Goal: Task Accomplishment & Management: Manage account settings

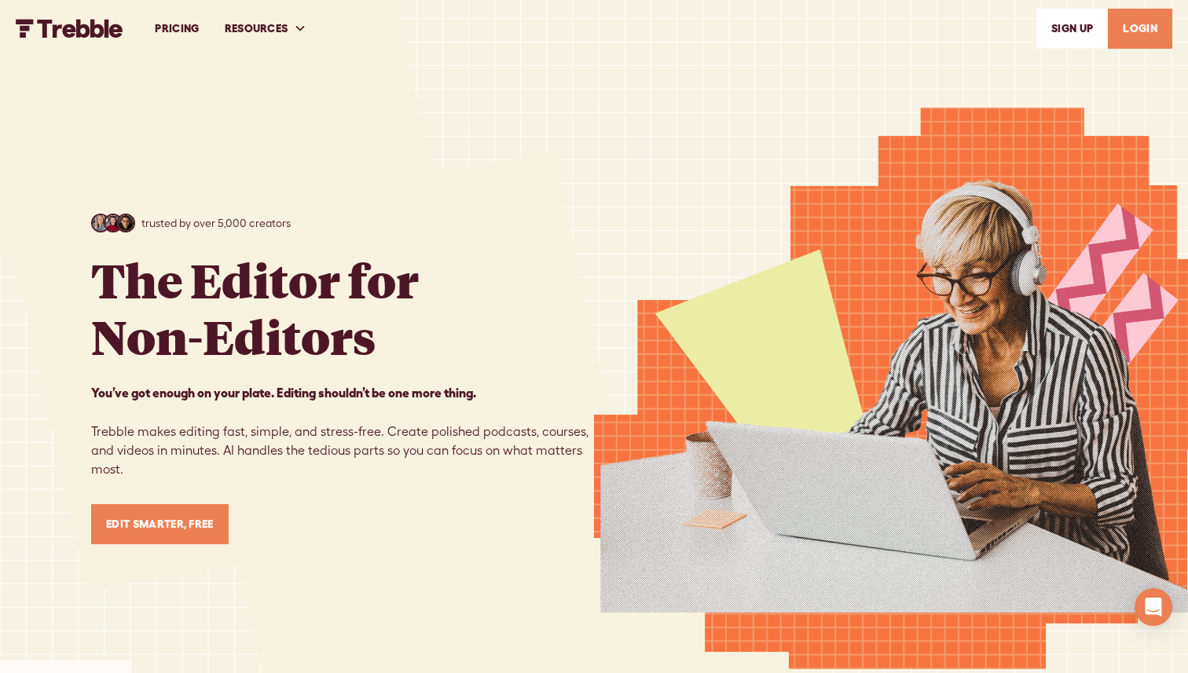
click at [1132, 31] on link "LOGIN" at bounding box center [1140, 29] width 64 height 40
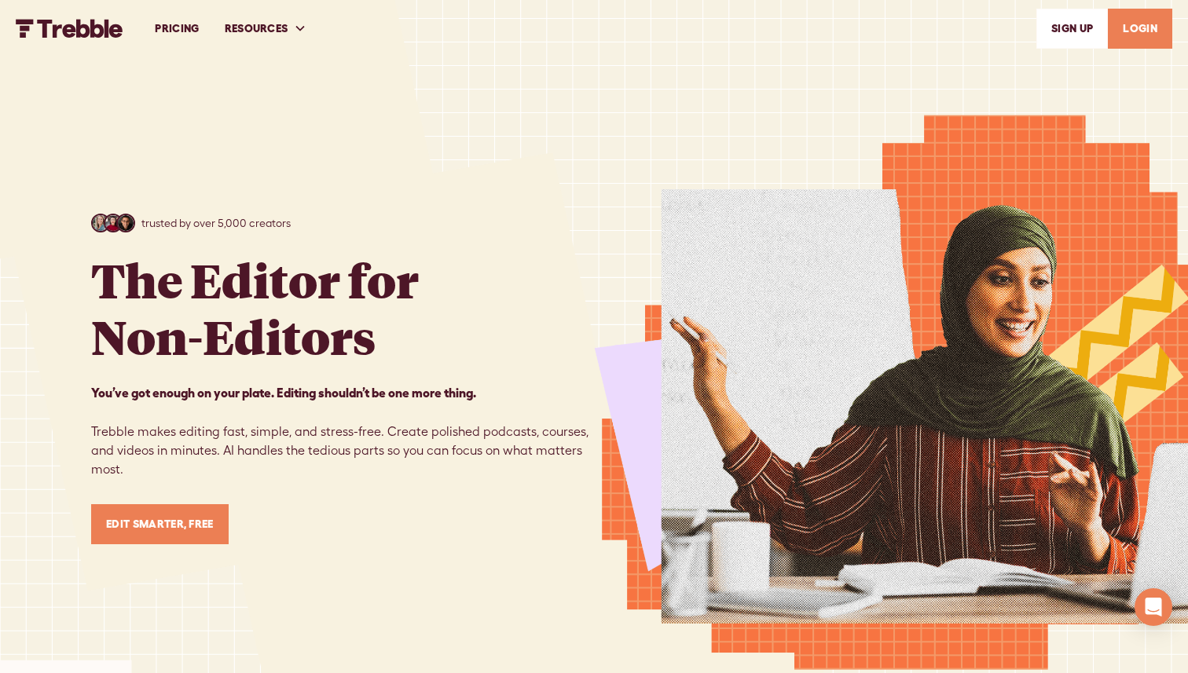
click at [425, 86] on div "trusted by over 5,000 creators The Editor for Non-Editors You’ve got enough on …" at bounding box center [594, 379] width 1006 height 758
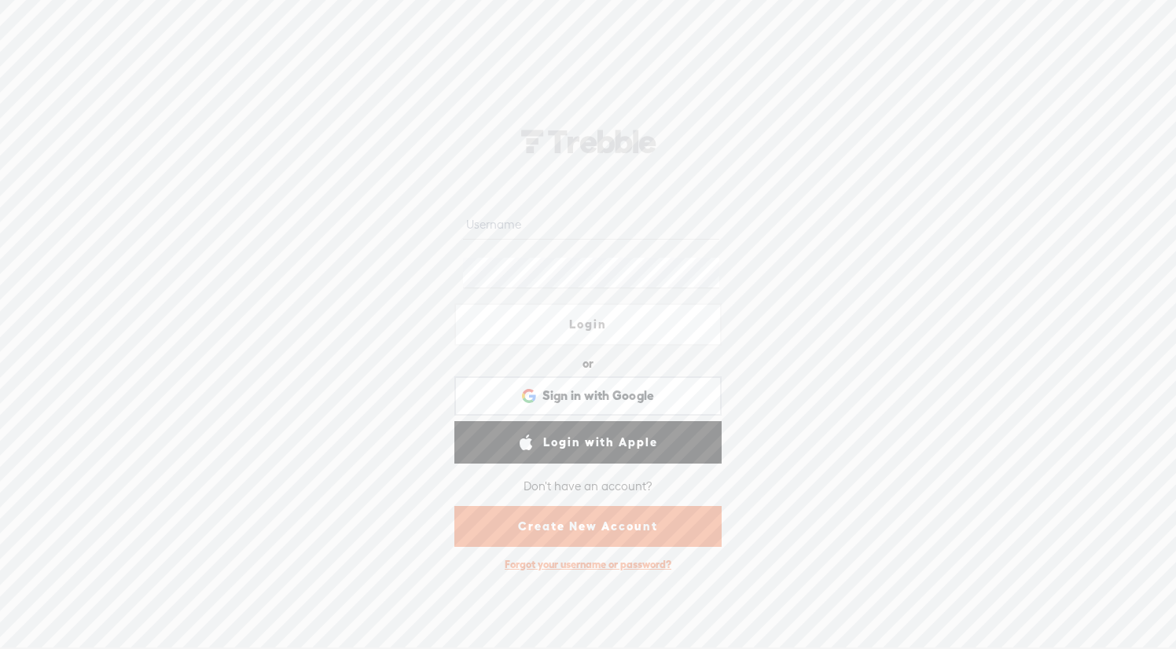
click at [563, 233] on input "text" at bounding box center [590, 224] width 255 height 31
type input "[EMAIL_ADDRESS][DOMAIN_NAME]"
click at [572, 319] on link "Login" at bounding box center [587, 324] width 267 height 42
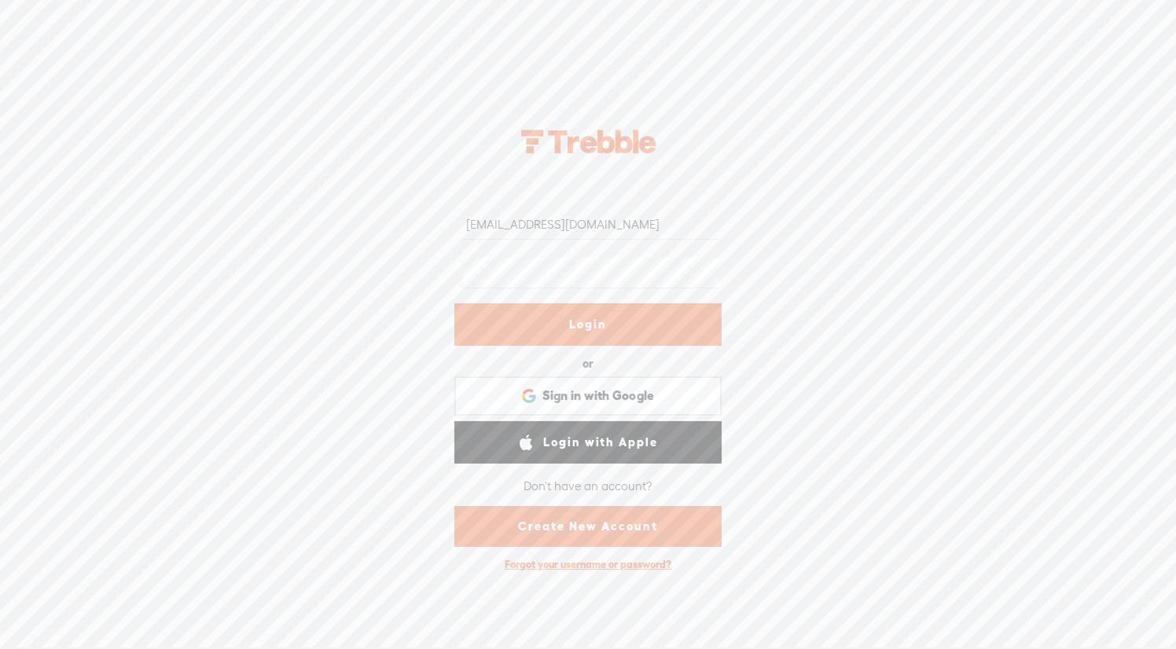
click at [761, 381] on div "[EMAIL_ADDRESS][DOMAIN_NAME] Login or Login with Facebook Sign in with Google S…" at bounding box center [588, 345] width 1176 height 607
click at [652, 331] on link "Login" at bounding box center [587, 324] width 267 height 42
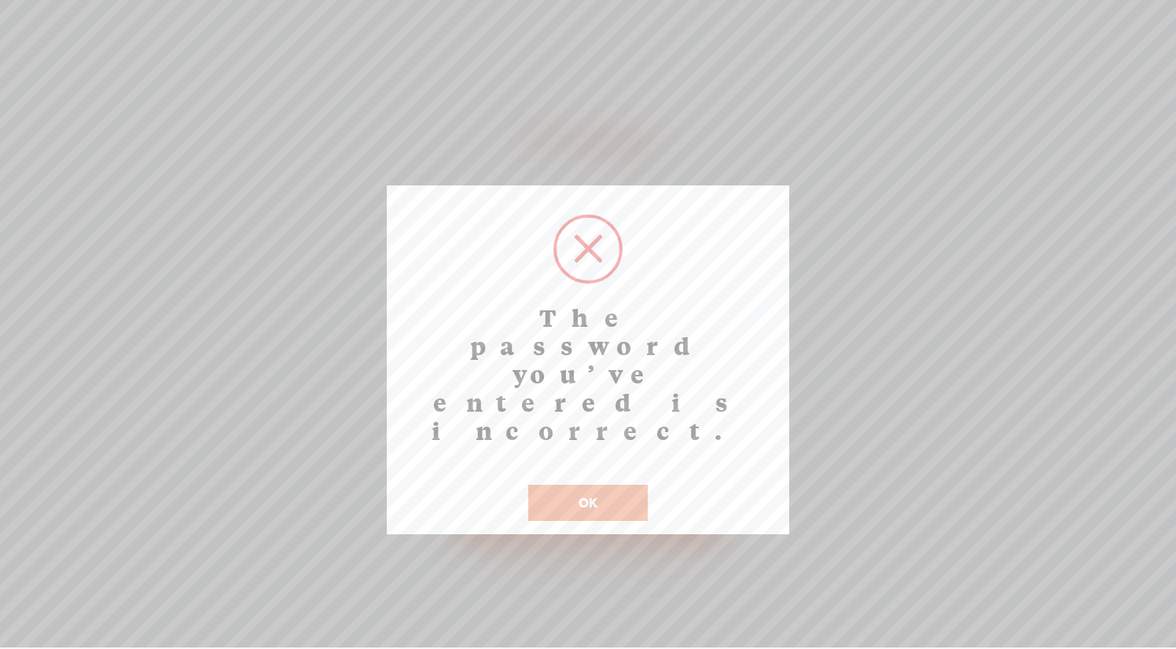
click at [610, 485] on button "OK" at bounding box center [587, 503] width 119 height 36
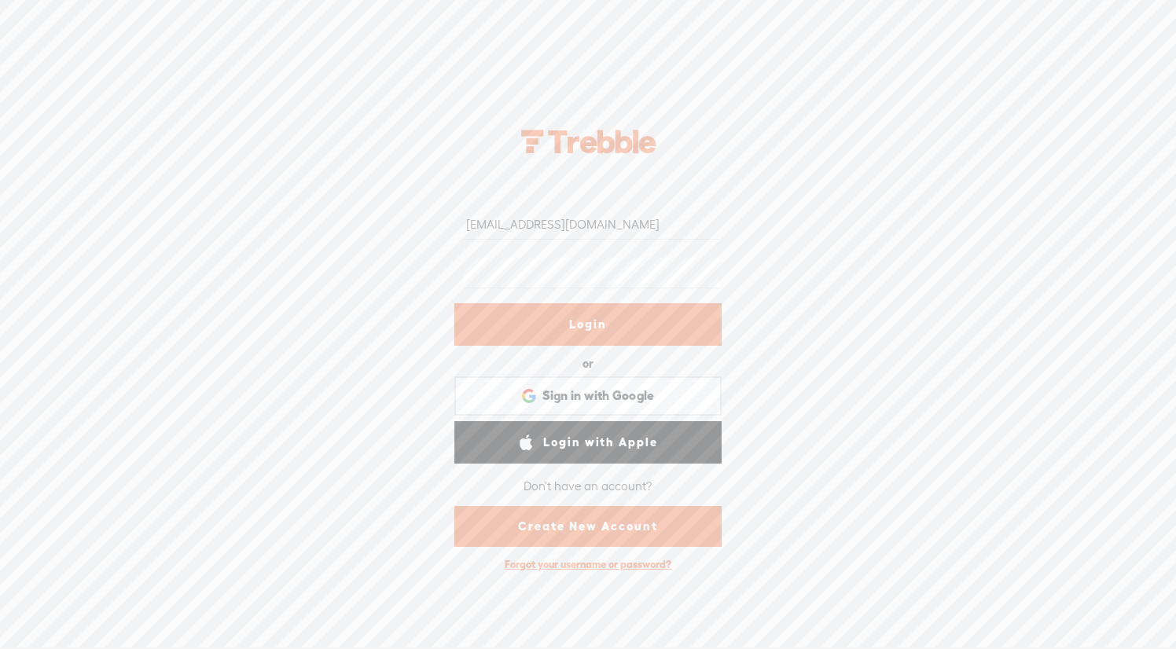
click at [498, 334] on link "Login" at bounding box center [587, 324] width 267 height 42
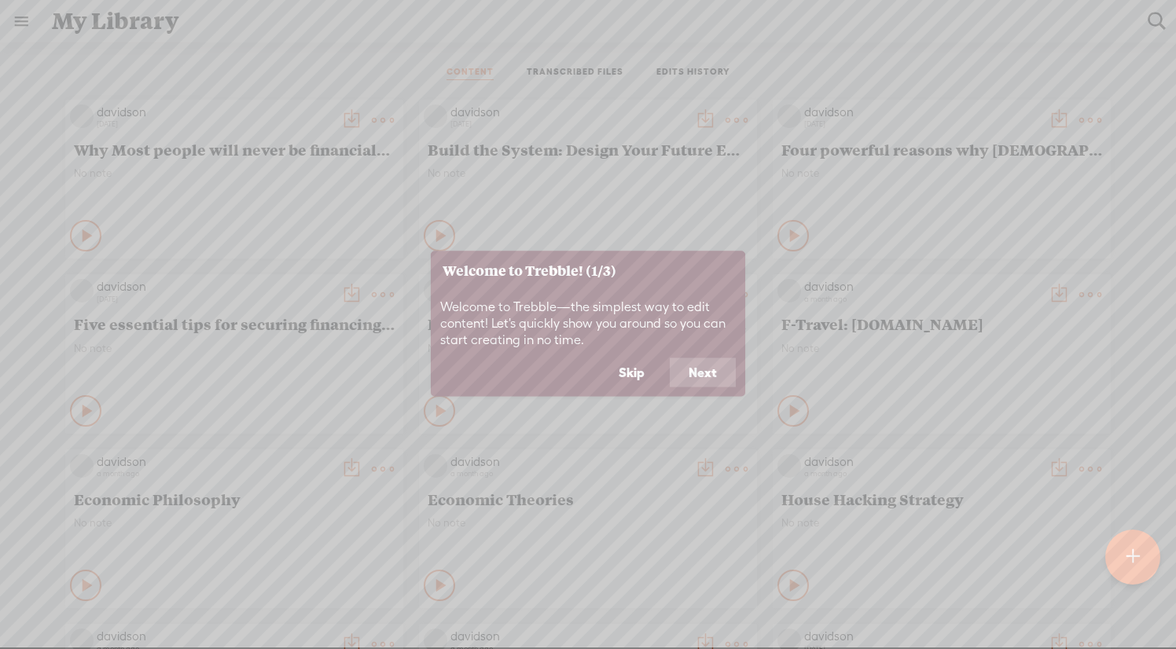
click at [640, 376] on button "Skip" at bounding box center [632, 373] width 64 height 30
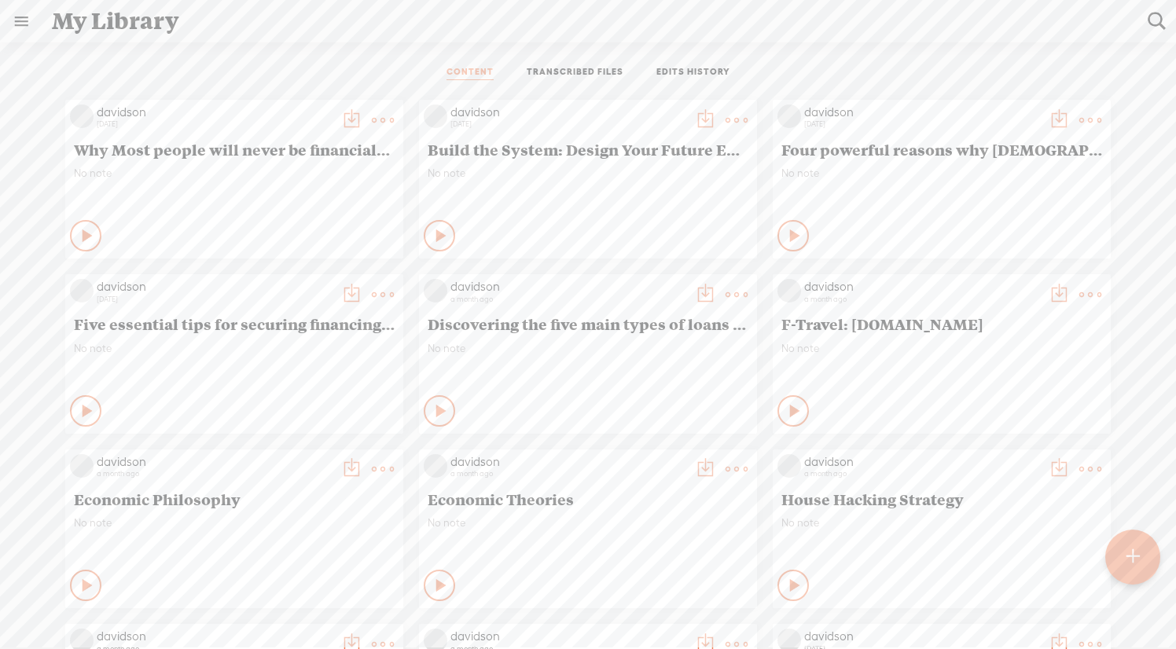
drag, startPoint x: 762, startPoint y: 523, endPoint x: 752, endPoint y: 643, distance: 120.7
click at [942, 561] on div at bounding box center [1132, 558] width 55 height 55
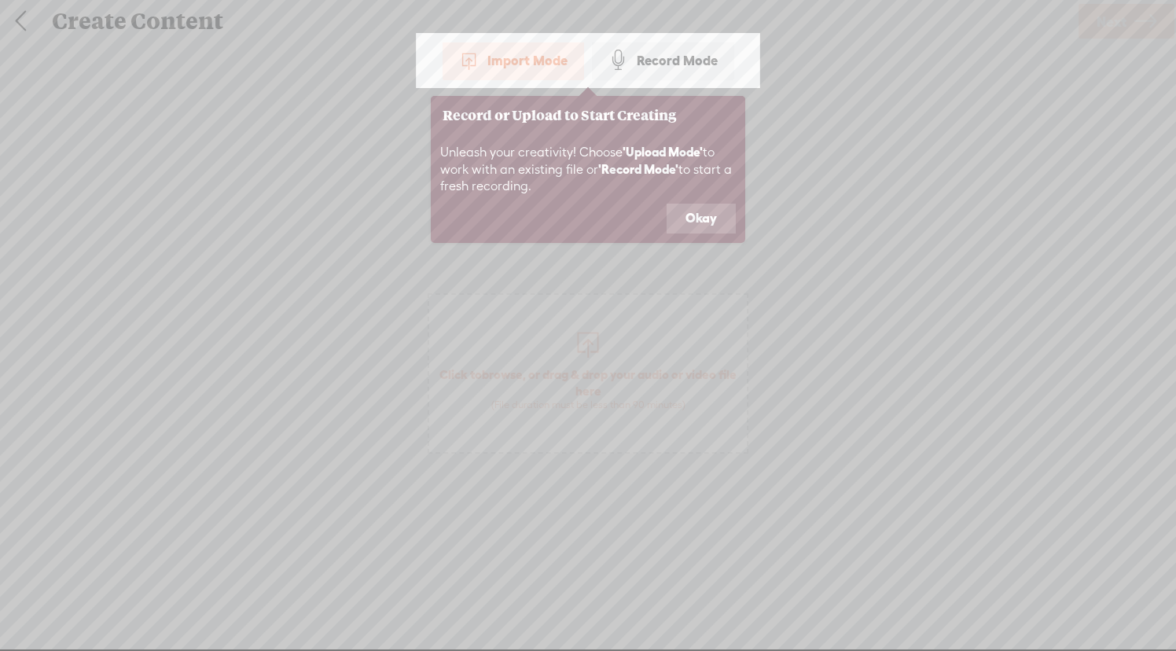
click at [697, 226] on button "Okay" at bounding box center [700, 219] width 69 height 30
